Goal: Transaction & Acquisition: Subscribe to service/newsletter

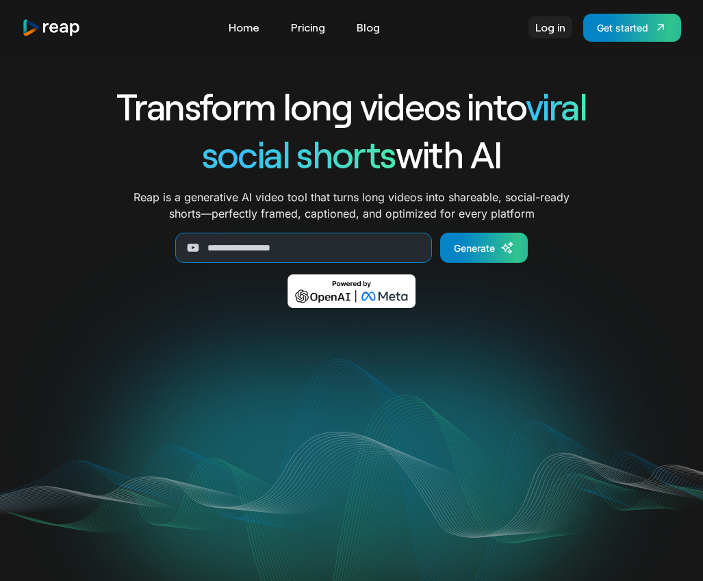
click at [550, 27] on link "Log in" at bounding box center [550, 27] width 44 height 22
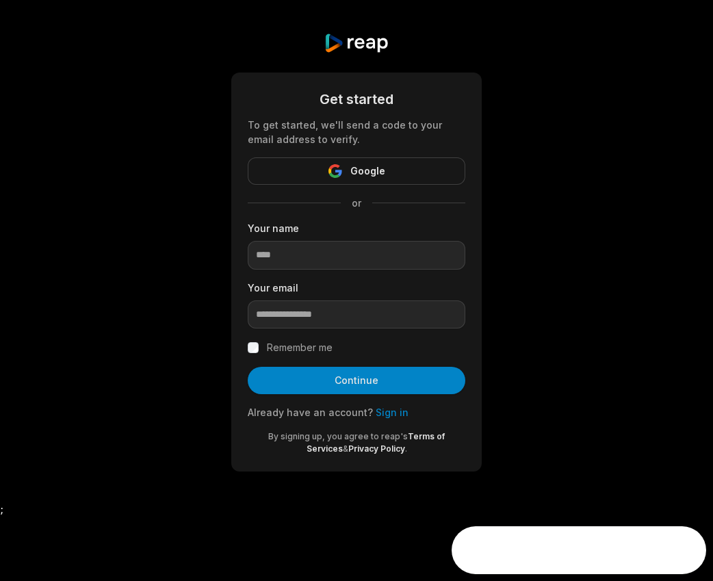
click at [384, 412] on link "Sign in" at bounding box center [392, 412] width 33 height 12
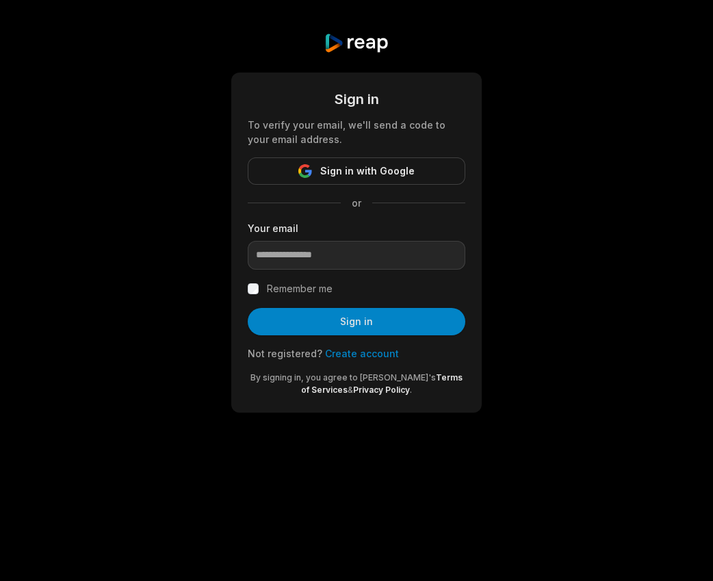
click at [355, 353] on link "Create account" at bounding box center [362, 354] width 74 height 12
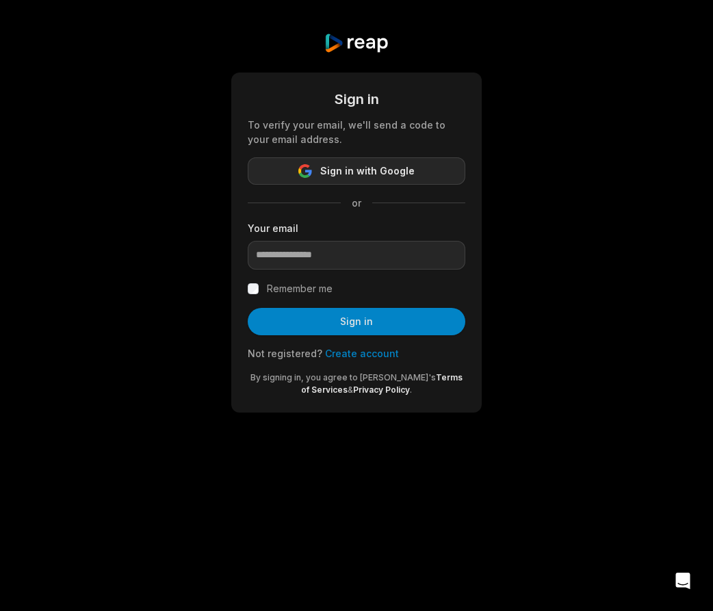
click at [356, 171] on span "Sign in with Google" at bounding box center [367, 171] width 94 height 16
